Goal: Navigation & Orientation: Find specific page/section

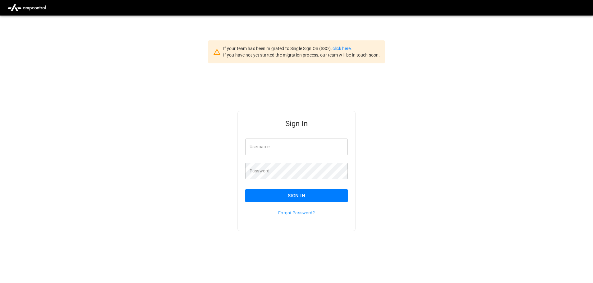
type input "**********"
click at [287, 195] on button "Sign In" at bounding box center [296, 195] width 103 height 13
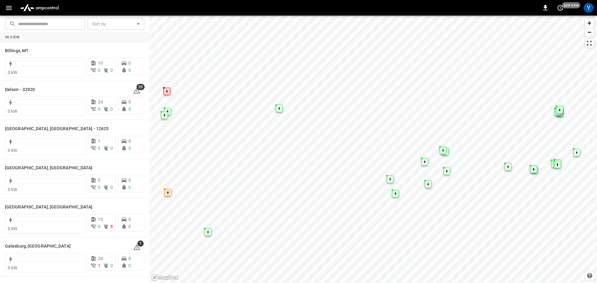
click at [5, 11] on icon "button" at bounding box center [9, 8] width 8 height 8
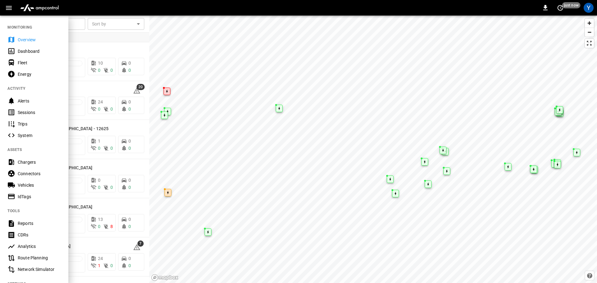
click at [21, 184] on div "Vehicles" at bounding box center [39, 185] width 43 height 6
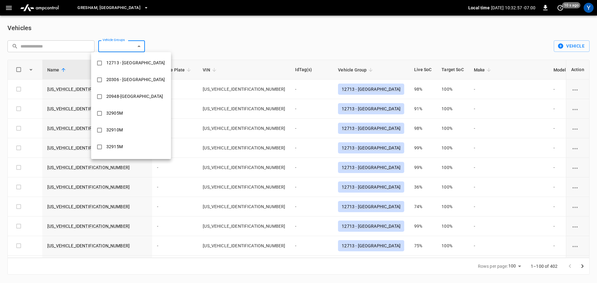
click at [118, 45] on body "Gresham, [GEOGRAPHIC_DATA] Local time [DATE] 10:32:57 -07:00 0 10 s ago Y Vehic…" at bounding box center [298, 141] width 597 height 282
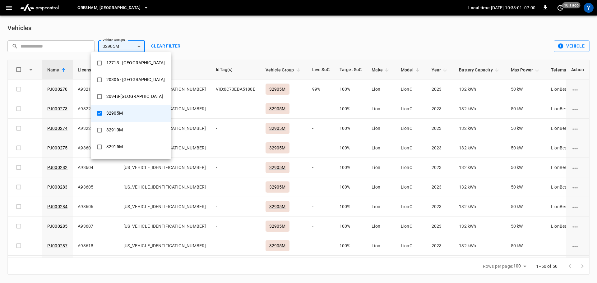
click at [263, 38] on div at bounding box center [298, 141] width 597 height 283
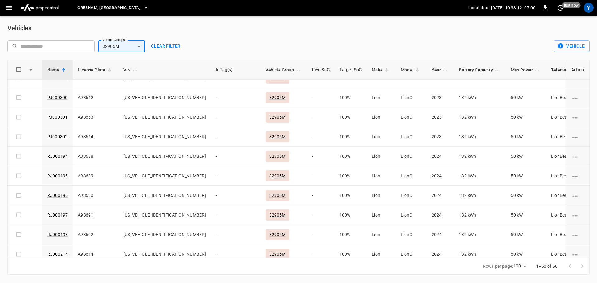
scroll to position [121, 0]
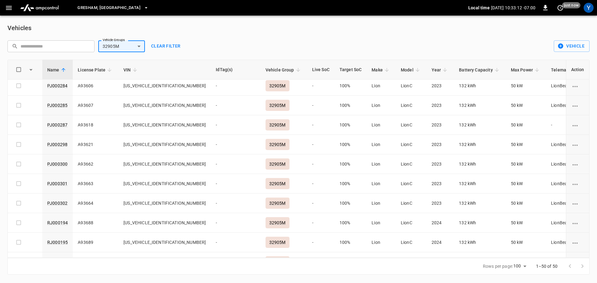
click at [138, 45] on body "Gresham, [GEOGRAPHIC_DATA] Local time [DATE] 10:33:12 -07:00 0 just now Y Vehic…" at bounding box center [298, 141] width 597 height 282
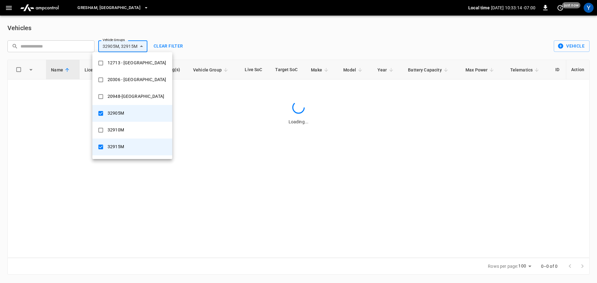
scroll to position [0, 0]
type input "******"
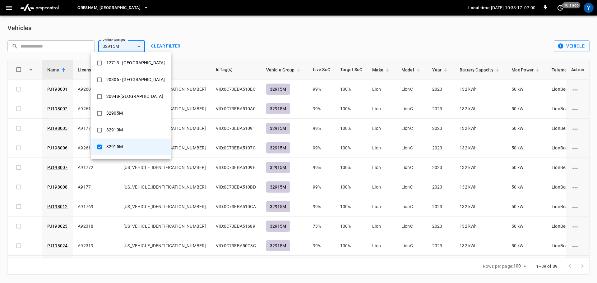
click at [424, 37] on div at bounding box center [298, 141] width 597 height 283
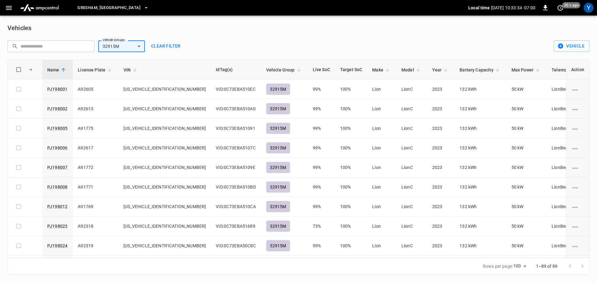
click at [30, 4] on img "menu" at bounding box center [40, 8] width 44 height 12
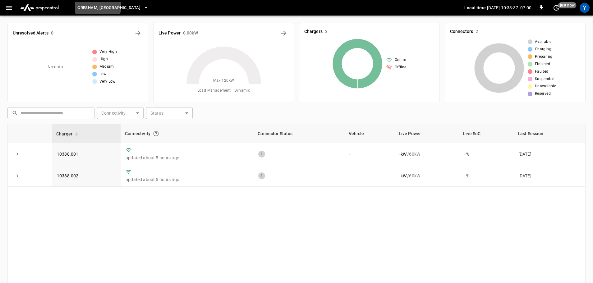
click at [97, 7] on span "Gresham, [GEOGRAPHIC_DATA]" at bounding box center [108, 7] width 63 height 7
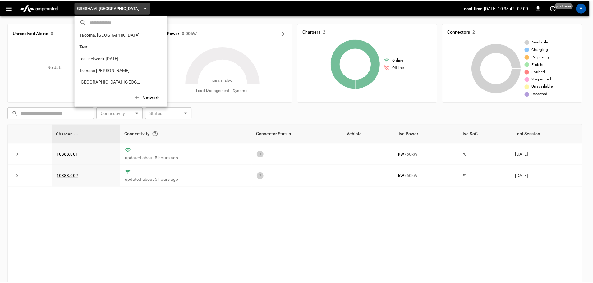
scroll to position [277, 0]
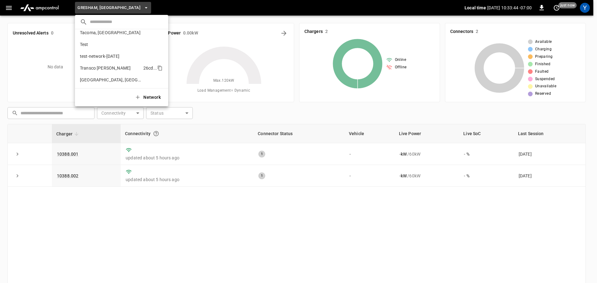
click at [119, 67] on p "Transco [PERSON_NAME]" at bounding box center [105, 68] width 51 height 6
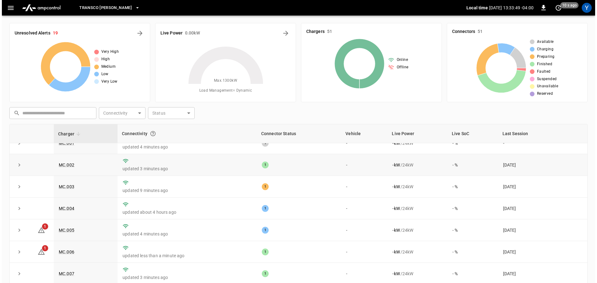
scroll to position [0, 0]
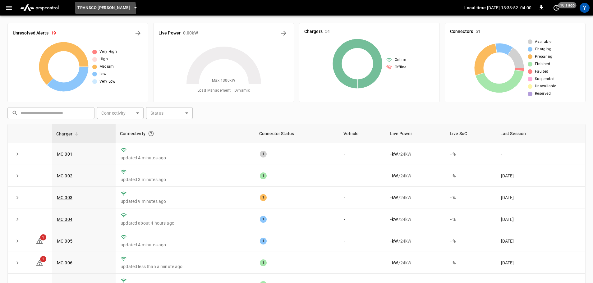
click at [95, 10] on span "Transco [PERSON_NAME]" at bounding box center [103, 7] width 53 height 7
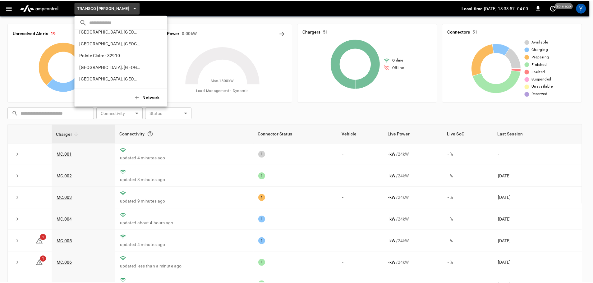
scroll to position [121, 0]
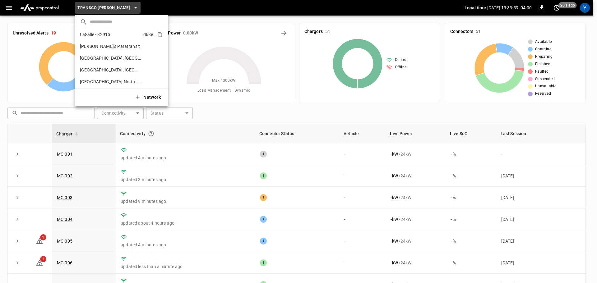
click at [104, 33] on p "LaSalle - 32915" at bounding box center [95, 34] width 30 height 6
